Goal: Entertainment & Leisure: Consume media (video, audio)

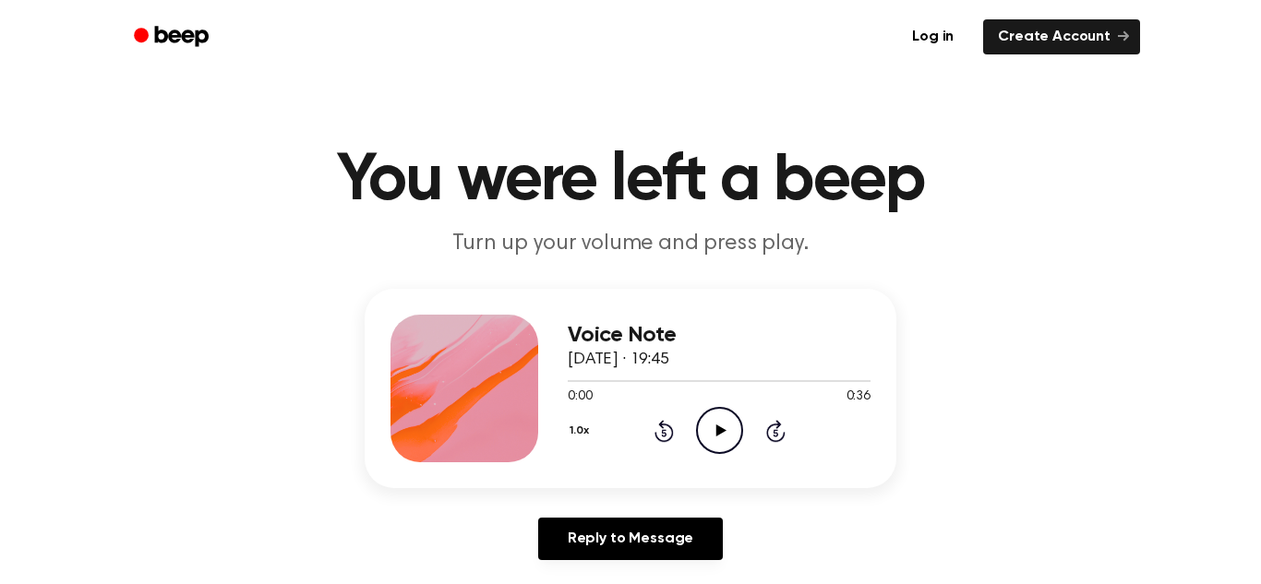
click at [723, 419] on icon "Play Audio" at bounding box center [719, 430] width 47 height 47
click at [721, 418] on icon "Pause Audio" at bounding box center [719, 430] width 47 height 47
drag, startPoint x: 584, startPoint y: 380, endPoint x: 464, endPoint y: 364, distance: 121.2
click at [464, 364] on div "Voice Note [DATE] · 19:45 0:02 0:36 Your browser does not support the [object O…" at bounding box center [631, 388] width 532 height 199
click at [661, 426] on icon at bounding box center [664, 431] width 19 height 22
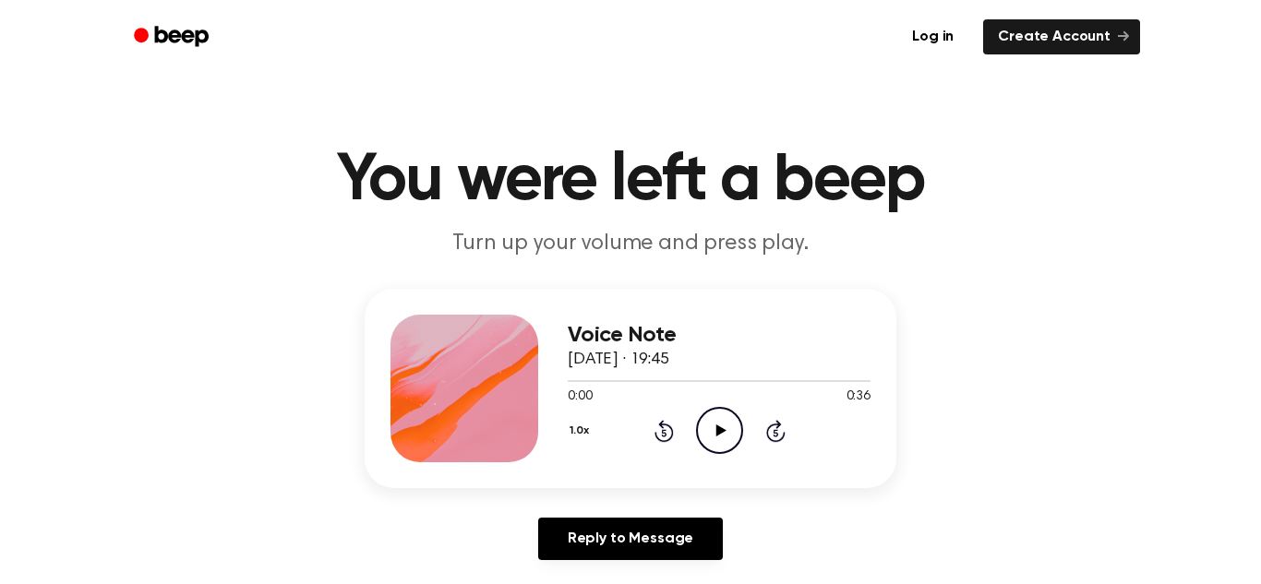
click at [706, 425] on icon "Play Audio" at bounding box center [719, 430] width 47 height 47
click at [667, 432] on icon "Rewind 5 seconds" at bounding box center [664, 431] width 20 height 24
click at [667, 435] on icon "Rewind 5 seconds" at bounding box center [664, 431] width 20 height 24
click at [719, 425] on icon "Play Audio" at bounding box center [719, 430] width 47 height 47
click at [662, 427] on icon at bounding box center [664, 431] width 19 height 22
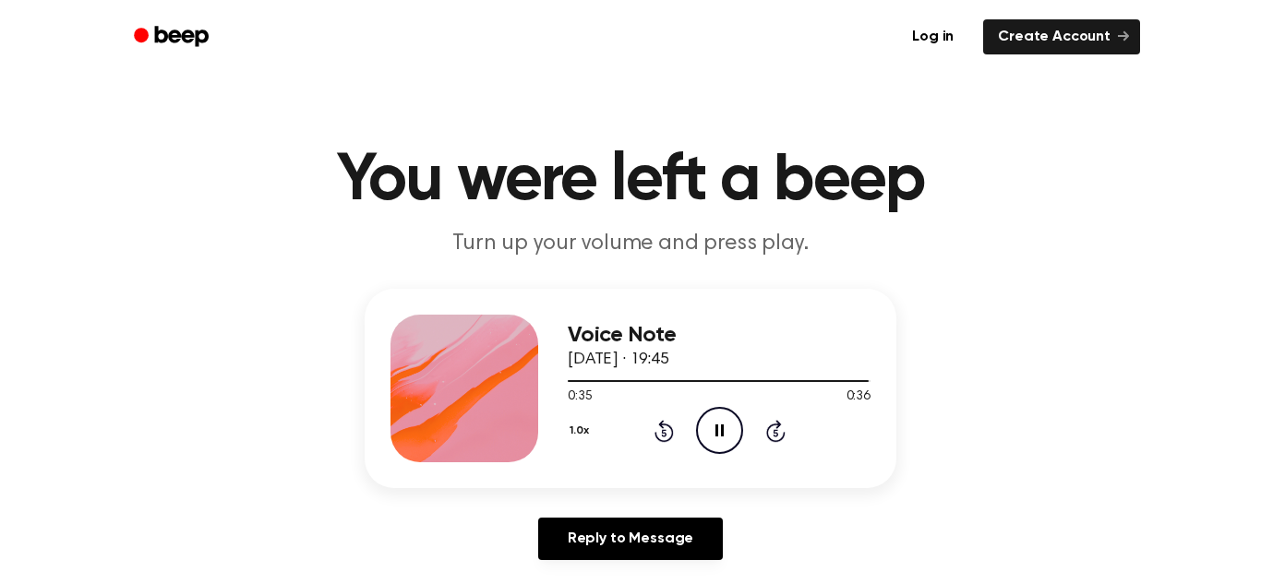
click at [666, 432] on icon "Rewind 5 seconds" at bounding box center [664, 431] width 20 height 24
